Goal: Find specific page/section: Find specific page/section

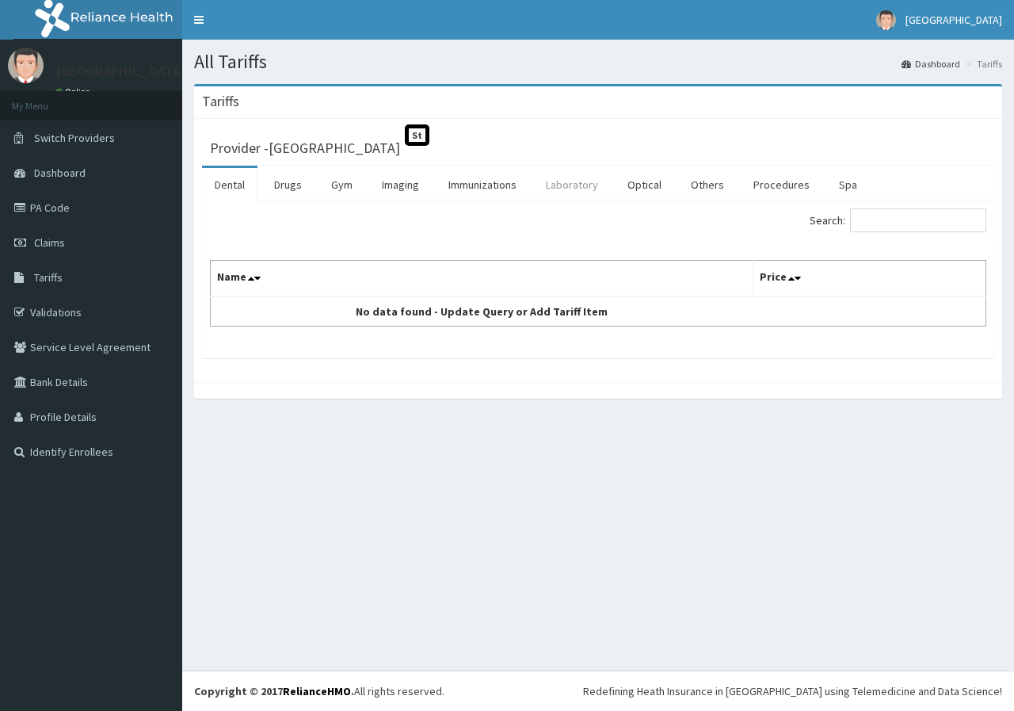
click at [570, 183] on link "Laboratory" at bounding box center [572, 184] width 78 height 33
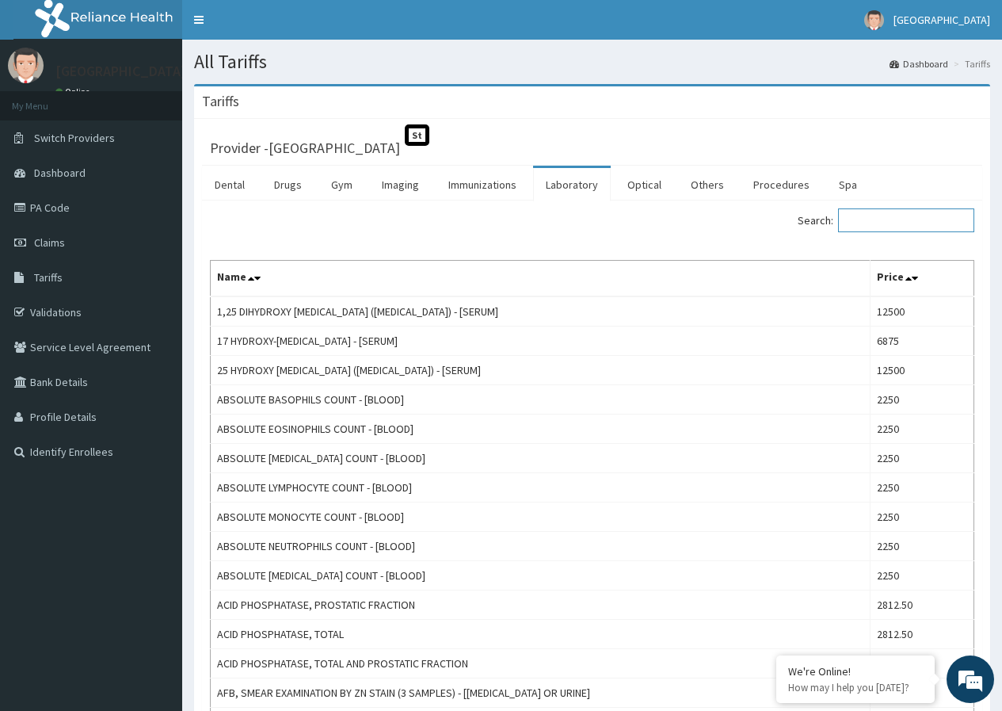
click at [892, 220] on input "Search:" at bounding box center [906, 220] width 136 height 24
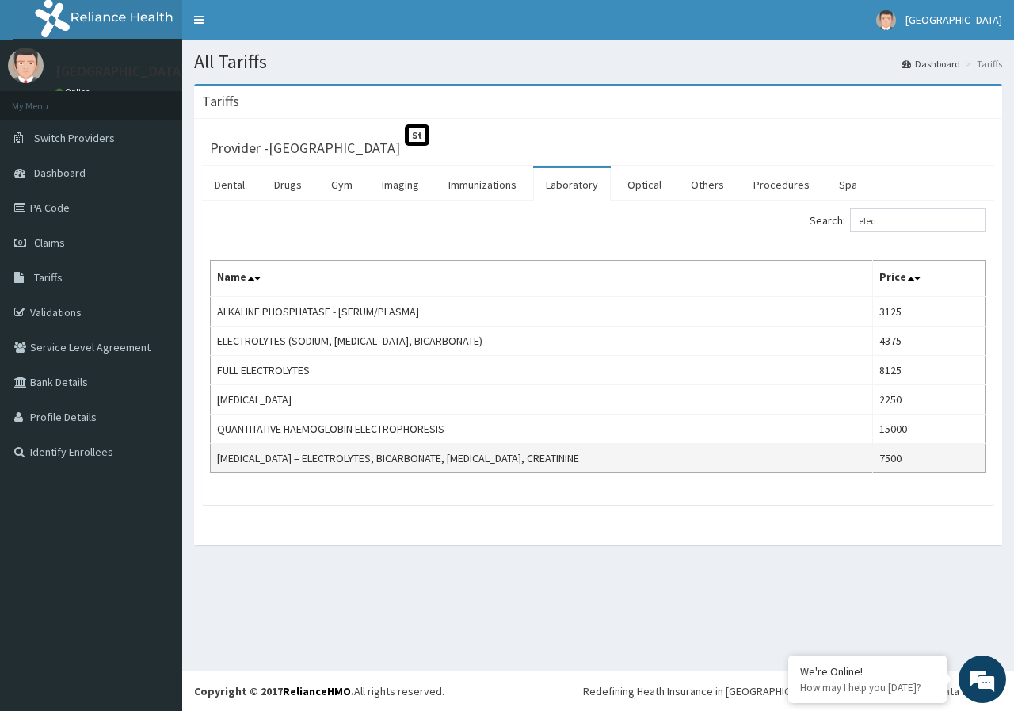
click at [603, 457] on td "RENAL FUNCTION TESTS = ELECTROLYTES, BICARBONATE, UREA, CREATININE" at bounding box center [542, 458] width 662 height 29
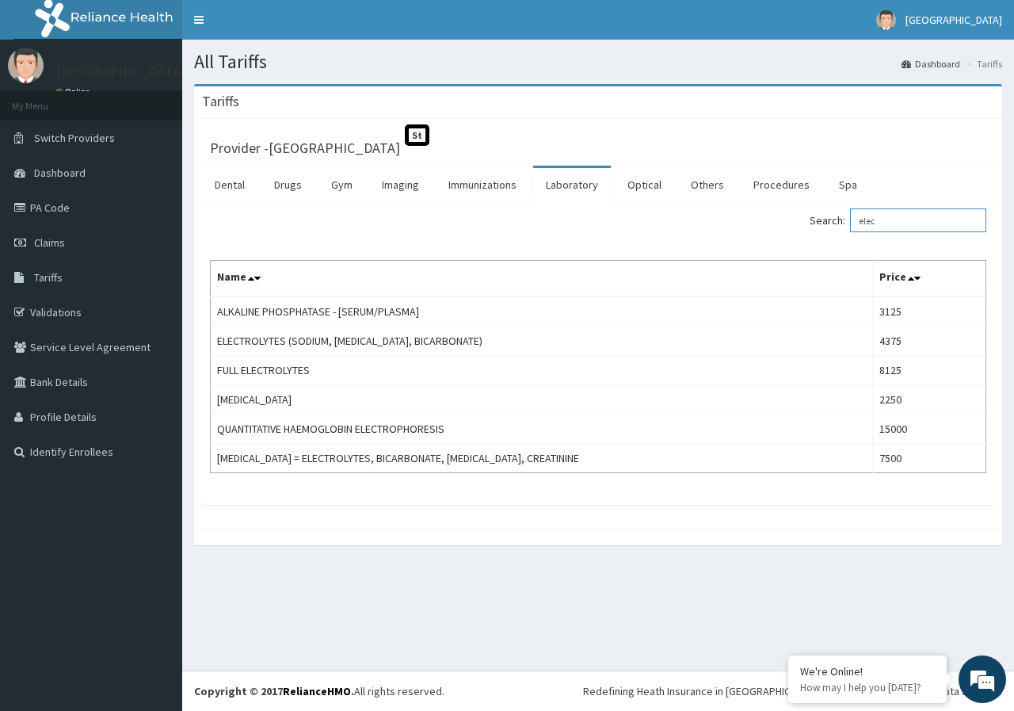
click at [898, 223] on input "elec" at bounding box center [918, 220] width 136 height 24
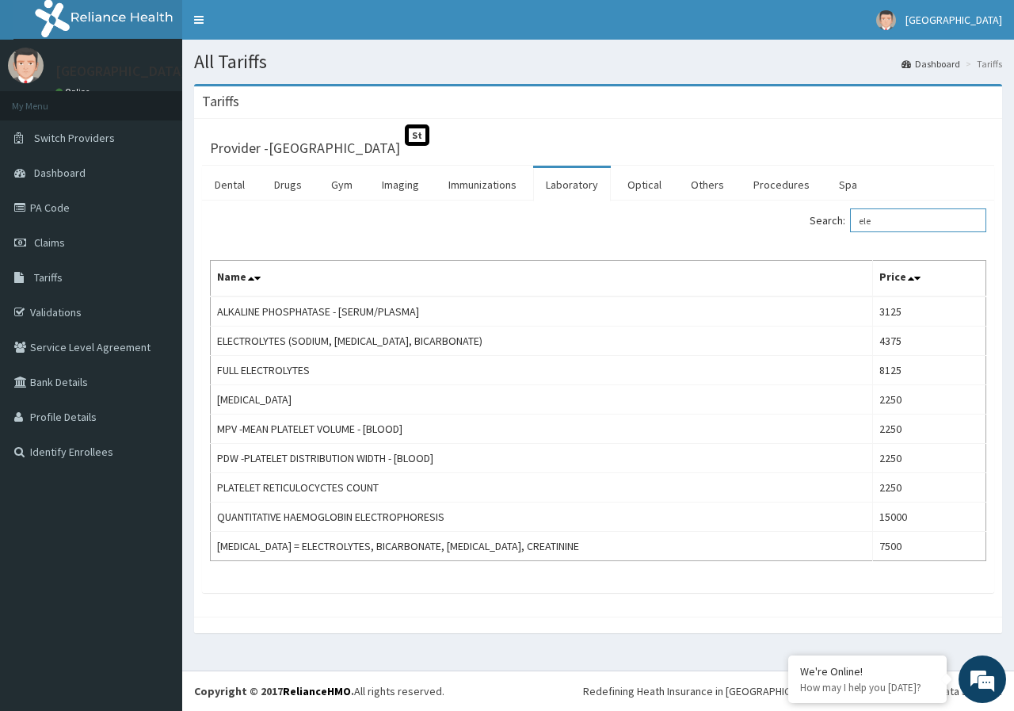
type input "ele"
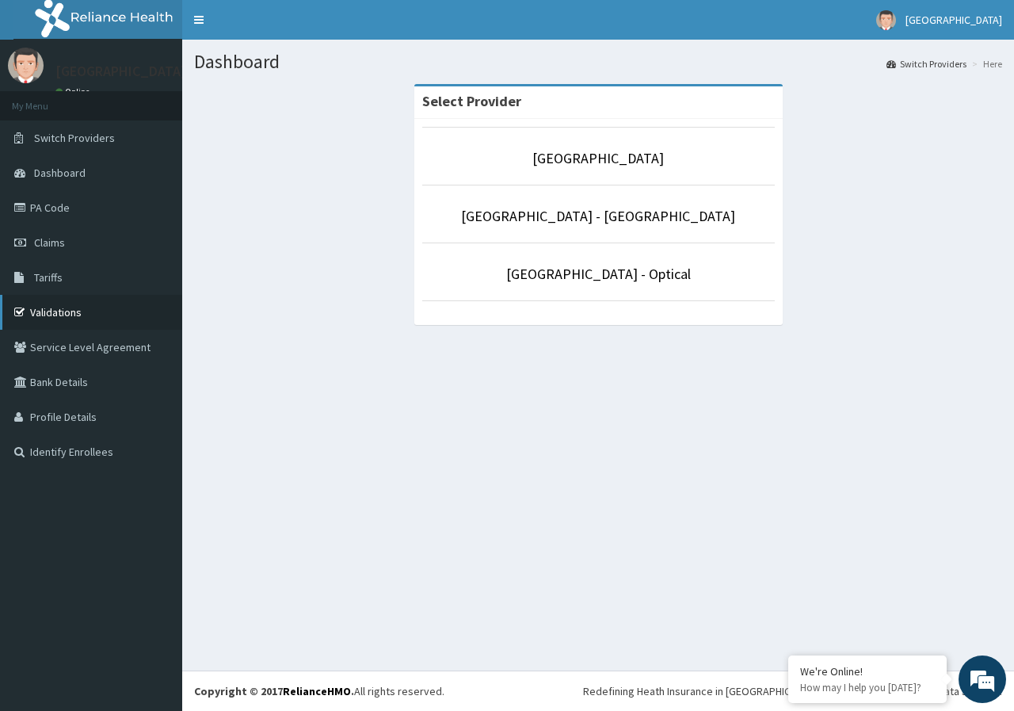
click at [86, 307] on link "Validations" at bounding box center [91, 312] width 182 height 35
